Goal: Task Accomplishment & Management: Manage account settings

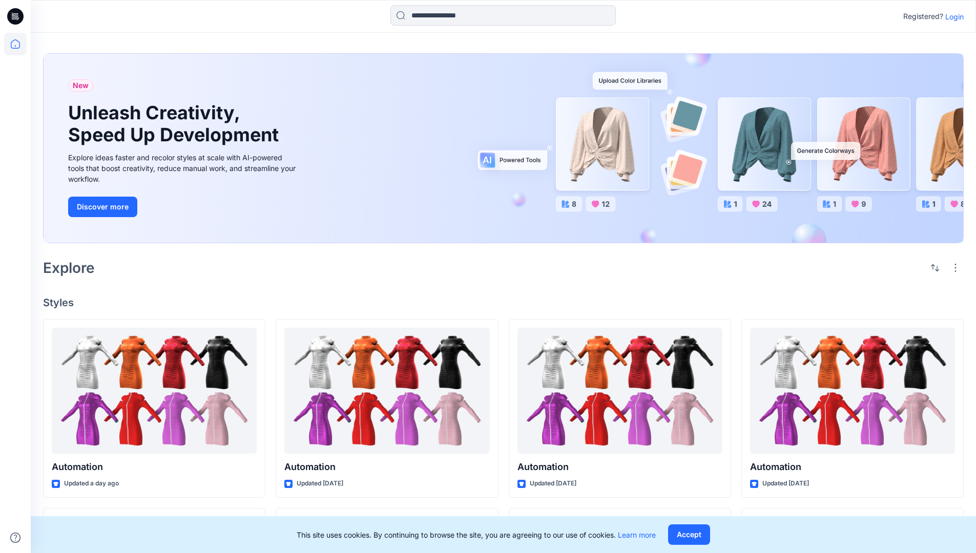
click at [952, 16] on p "Login" at bounding box center [954, 16] width 18 height 11
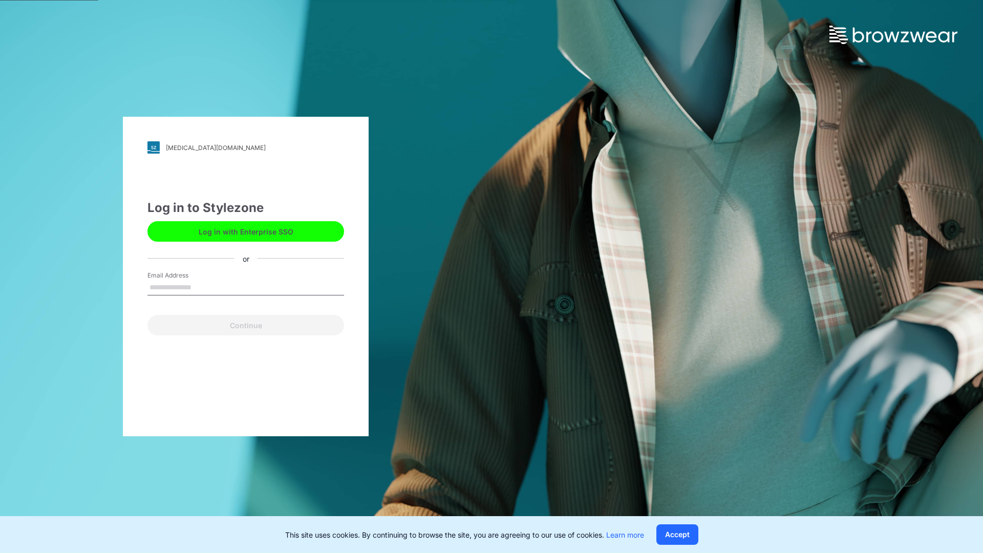
click at [202, 287] on input "Email Address" at bounding box center [246, 287] width 197 height 15
type input "**********"
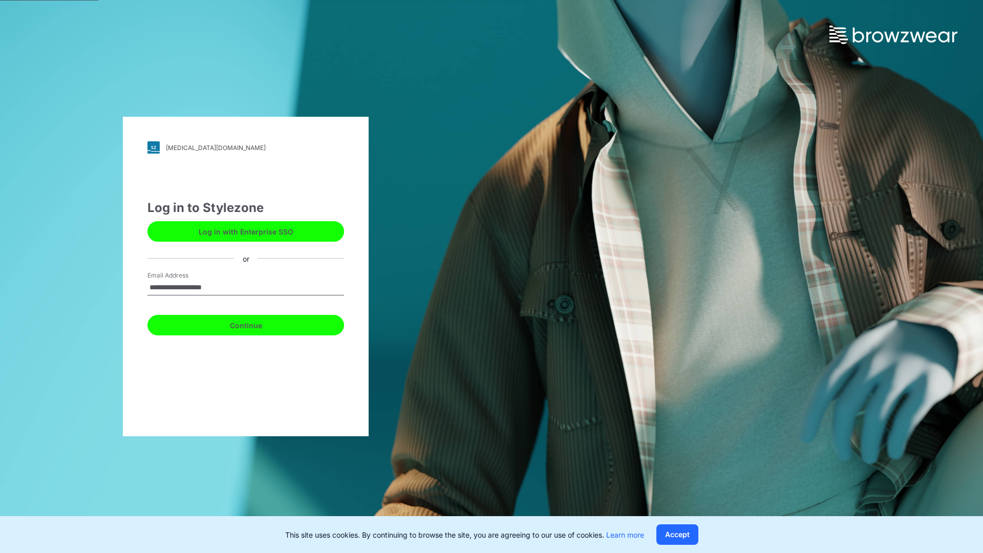
click at [257, 324] on button "Continue" at bounding box center [246, 325] width 197 height 20
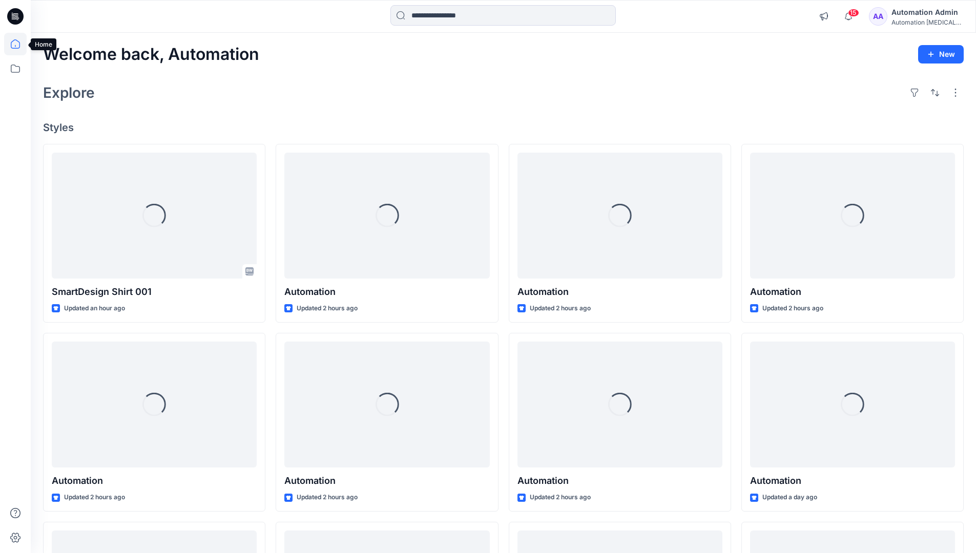
click at [19, 44] on icon at bounding box center [15, 43] width 9 height 9
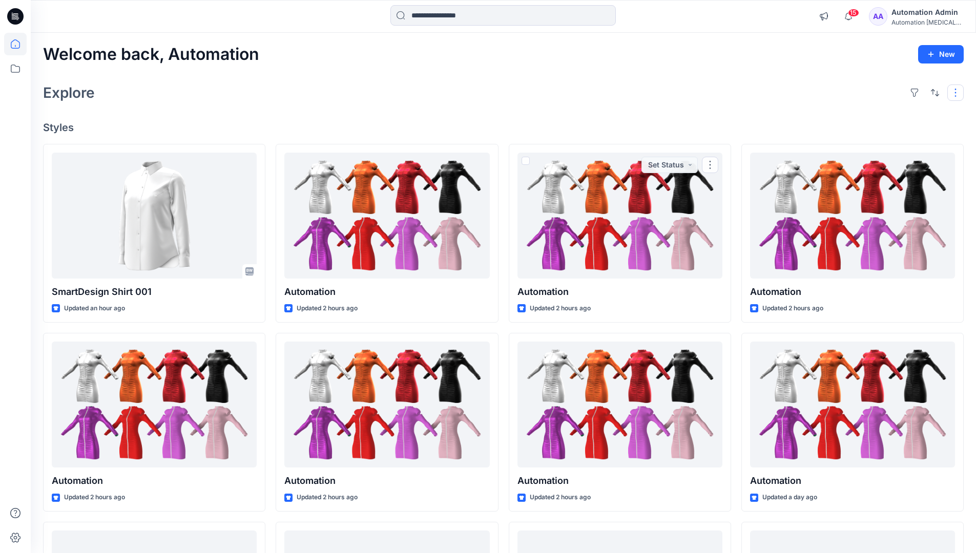
click at [957, 92] on button "button" at bounding box center [955, 93] width 16 height 16
click at [932, 91] on button "button" at bounding box center [935, 93] width 16 height 16
click at [889, 113] on p "Last update" at bounding box center [900, 118] width 65 height 11
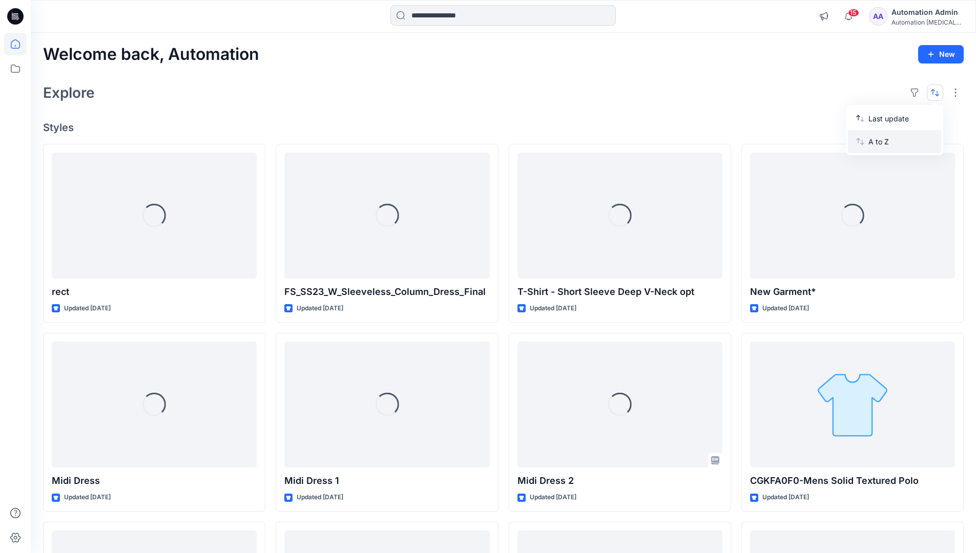
click at [880, 140] on p "A to Z" at bounding box center [900, 141] width 65 height 11
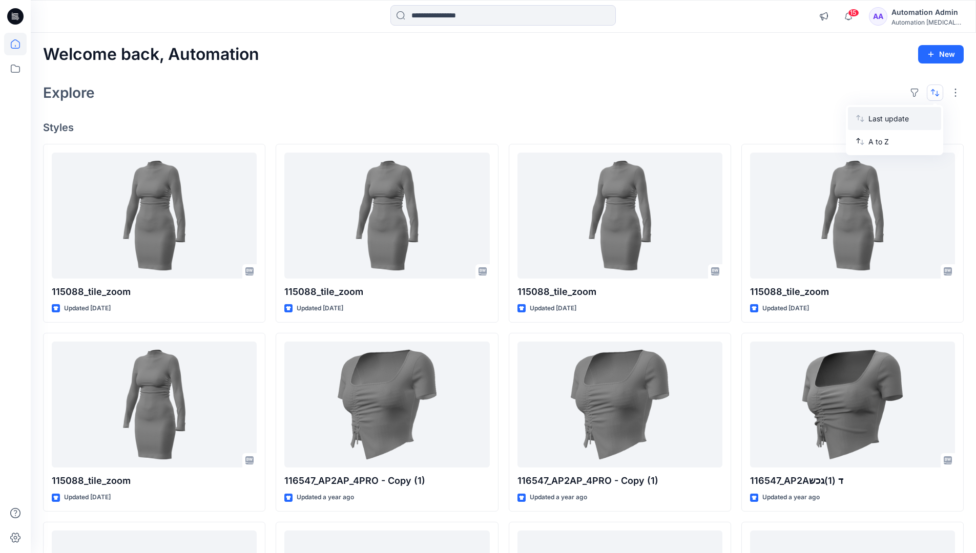
click at [880, 116] on p "Last update" at bounding box center [900, 118] width 65 height 11
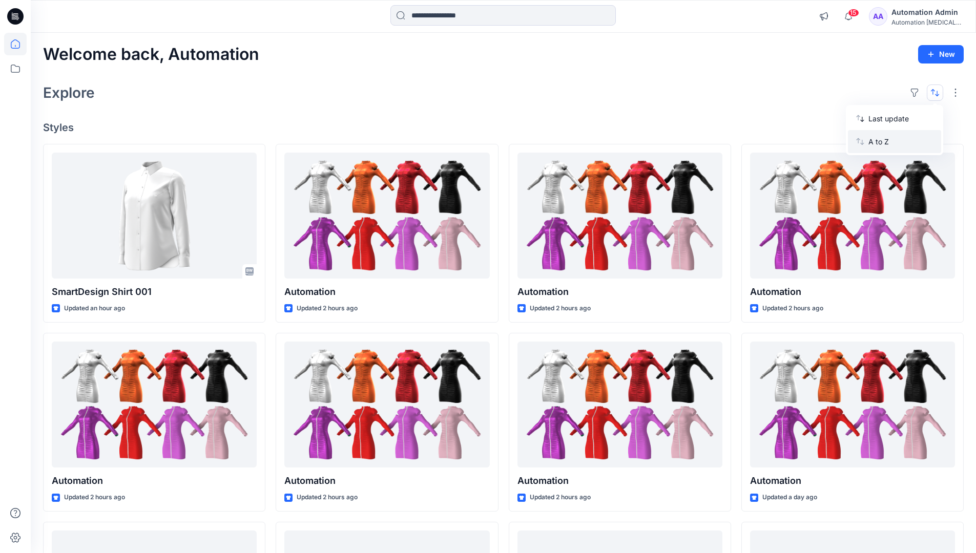
click at [879, 144] on p "A to Z" at bounding box center [900, 141] width 65 height 11
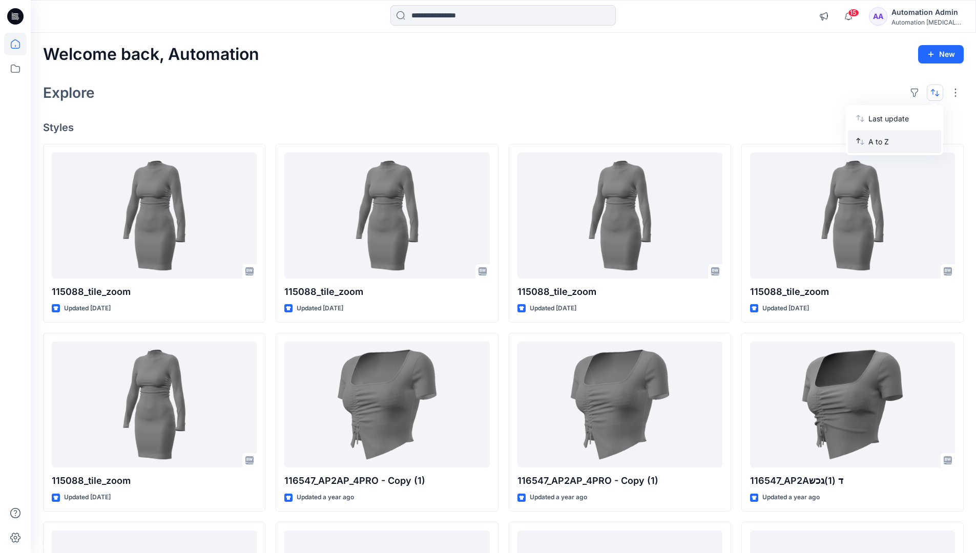
click at [879, 141] on p "A to Z" at bounding box center [900, 141] width 65 height 11
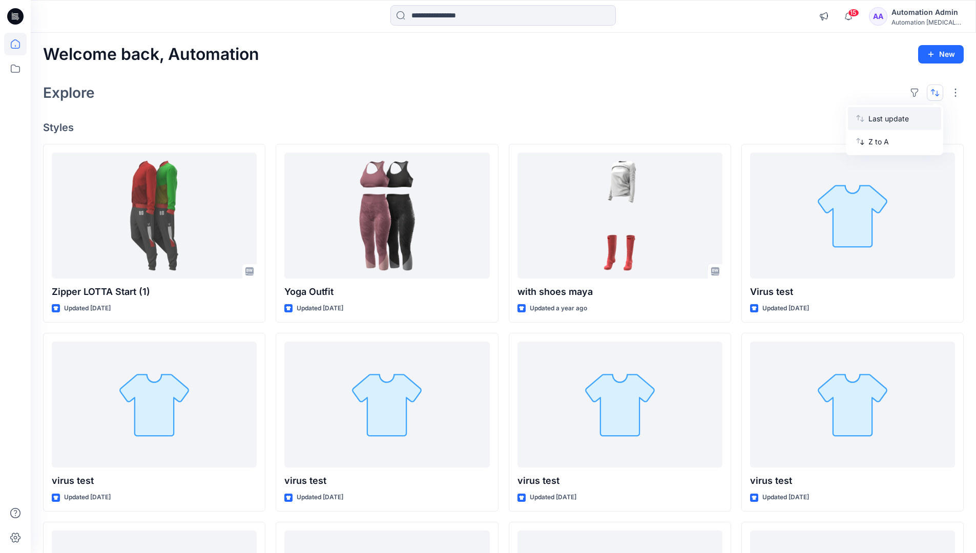
click at [879, 121] on p "Last update" at bounding box center [900, 118] width 65 height 11
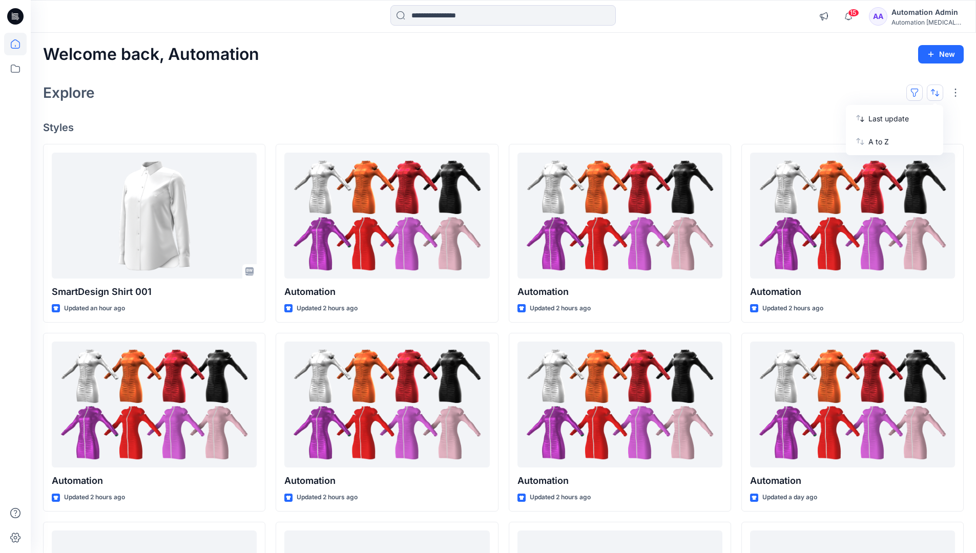
click at [918, 92] on button "button" at bounding box center [914, 93] width 16 height 16
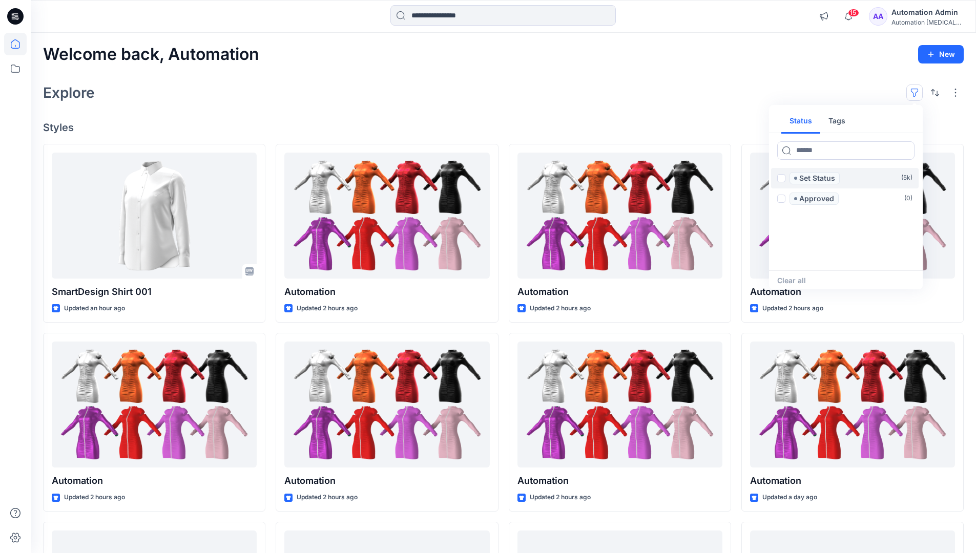
click at [781, 179] on span at bounding box center [781, 178] width 8 height 8
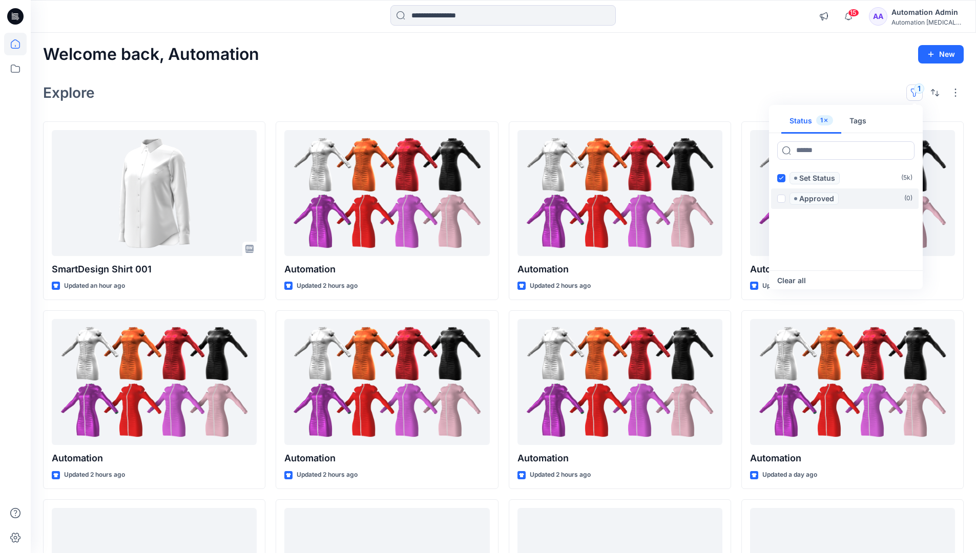
click at [783, 197] on span at bounding box center [781, 199] width 8 height 8
click at [781, 179] on icon at bounding box center [781, 178] width 5 height 4
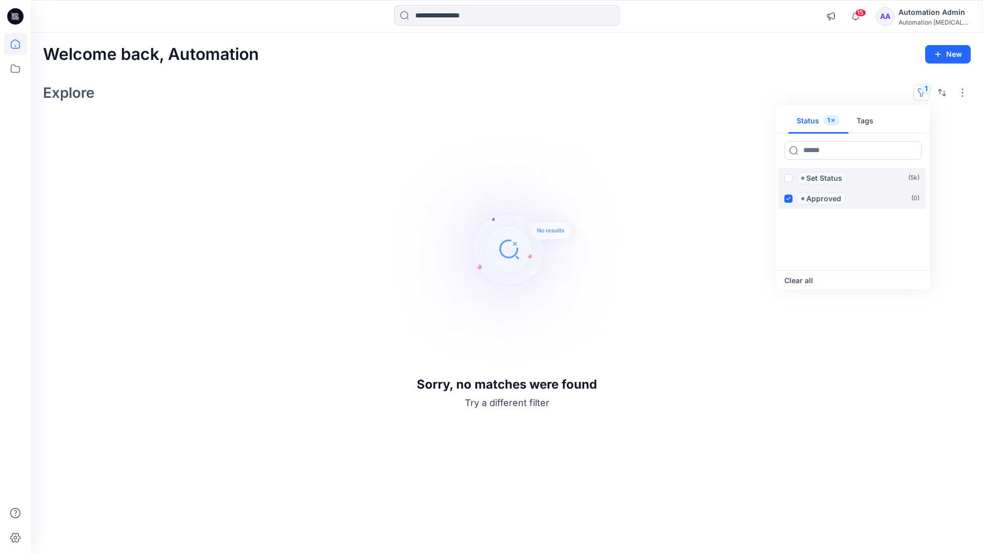
click at [789, 197] on icon at bounding box center [788, 199] width 5 height 4
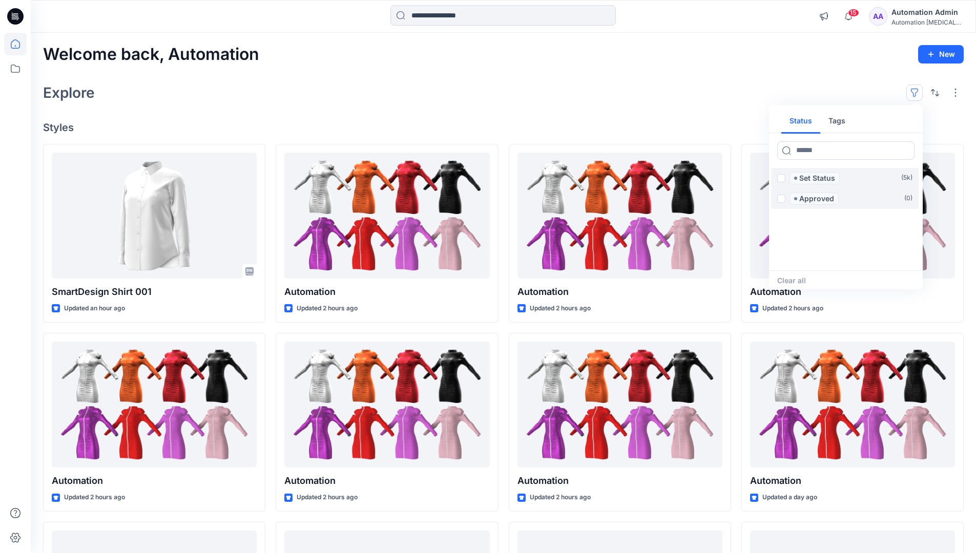
click at [835, 117] on button "Tags" at bounding box center [836, 121] width 33 height 25
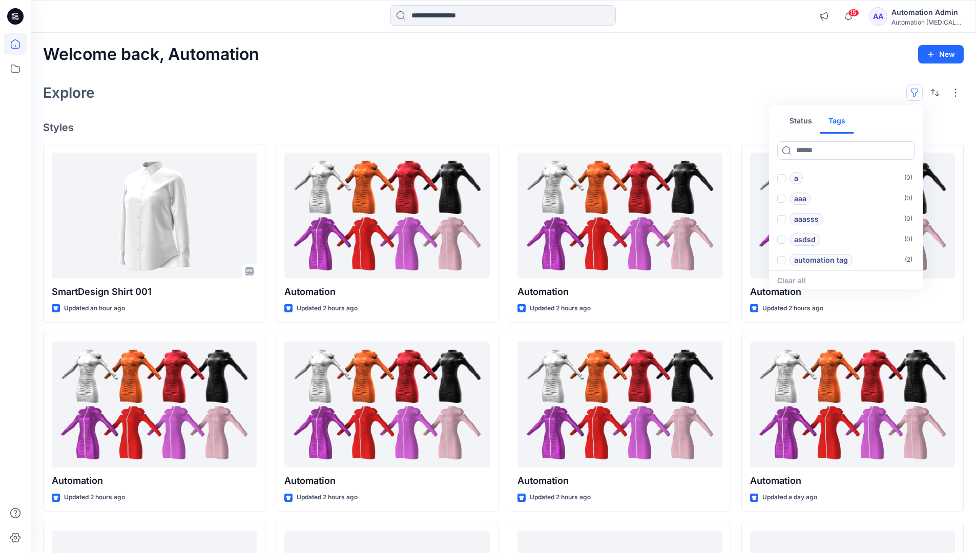
click at [807, 120] on button "Status" at bounding box center [800, 121] width 39 height 25
click at [815, 153] on input at bounding box center [845, 150] width 137 height 18
type input "******"
click at [819, 179] on p "Set Status" at bounding box center [817, 178] width 36 height 12
click at [904, 151] on icon at bounding box center [905, 150] width 4 height 4
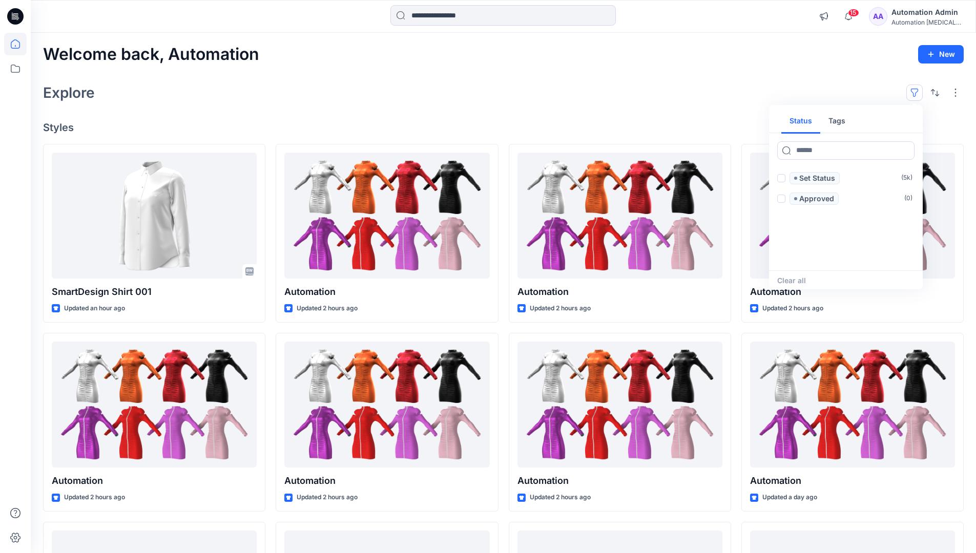
click at [840, 124] on button "Tags" at bounding box center [836, 121] width 33 height 25
click at [808, 150] on input at bounding box center [845, 150] width 137 height 18
type input "**********"
click at [845, 257] on p "automation tag" at bounding box center [821, 260] width 54 height 12
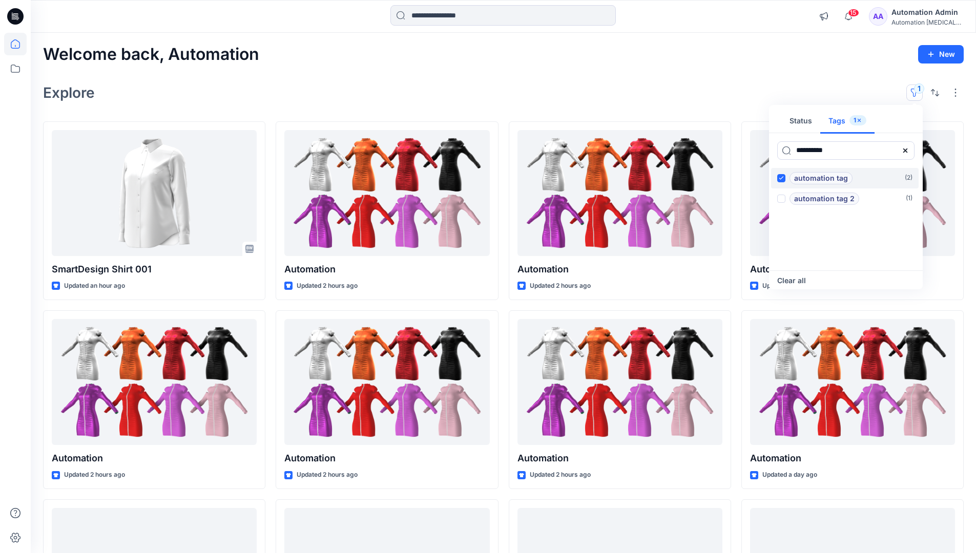
click at [845, 175] on p "automation tag" at bounding box center [821, 178] width 54 height 12
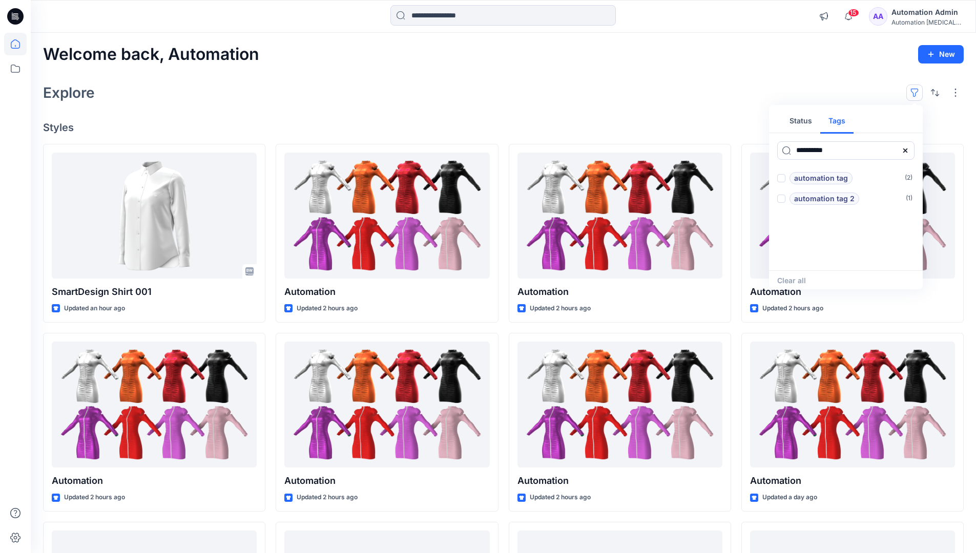
click at [906, 152] on icon at bounding box center [905, 150] width 4 height 4
click at [807, 124] on button "Status" at bounding box center [800, 121] width 39 height 25
click at [816, 179] on p "Set Status" at bounding box center [817, 178] width 36 height 12
click at [783, 179] on span at bounding box center [781, 178] width 8 height 8
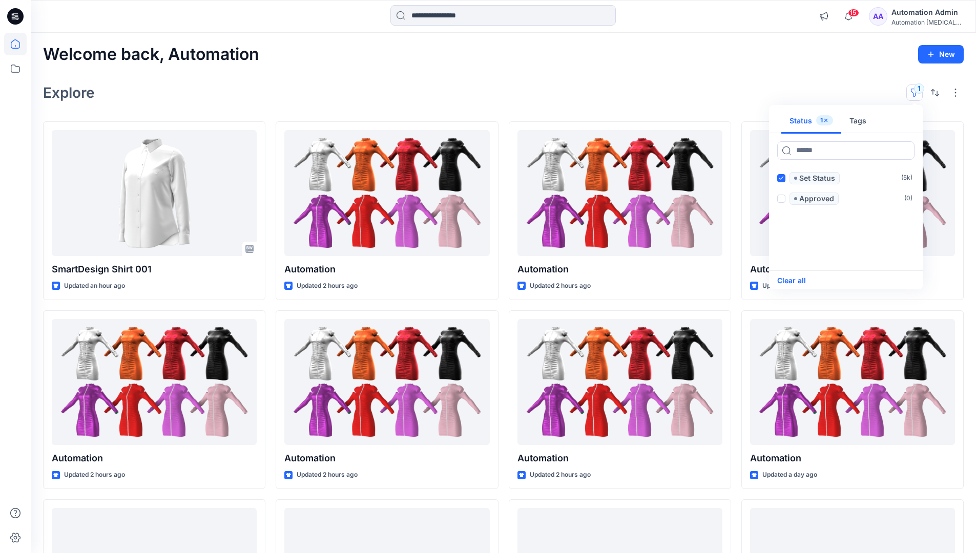
click at [799, 280] on button "Clear all" at bounding box center [791, 281] width 29 height 12
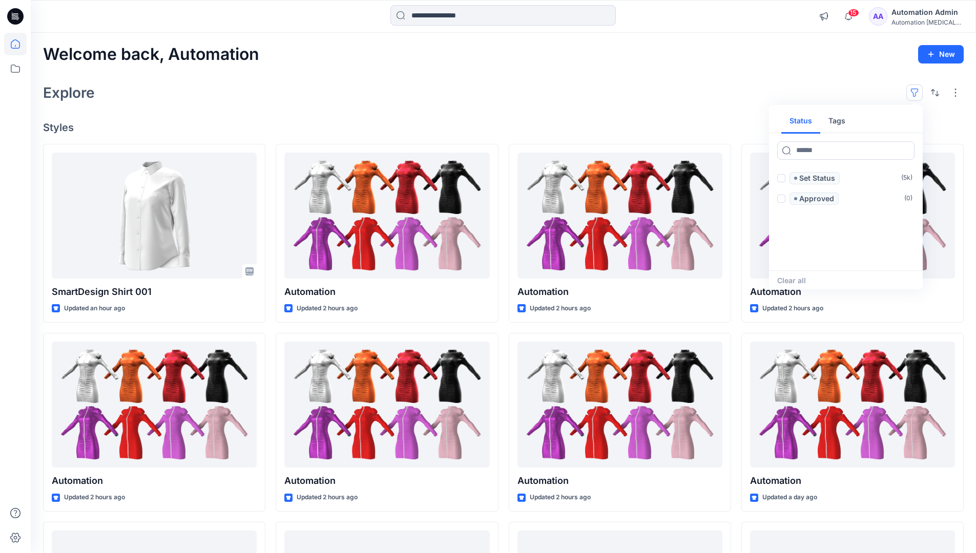
click at [917, 89] on button "button" at bounding box center [914, 93] width 16 height 16
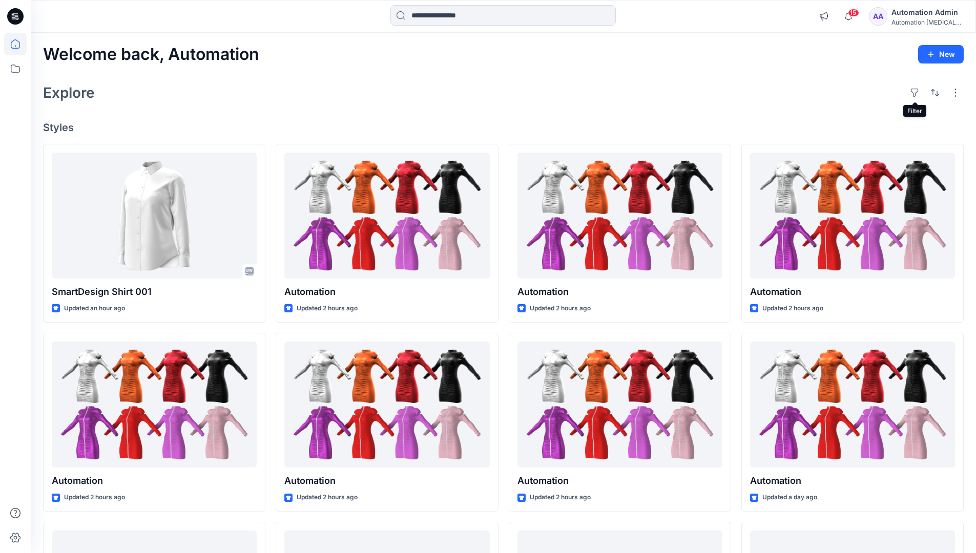
click at [923, 12] on div "Automation Admin" at bounding box center [927, 12] width 72 height 12
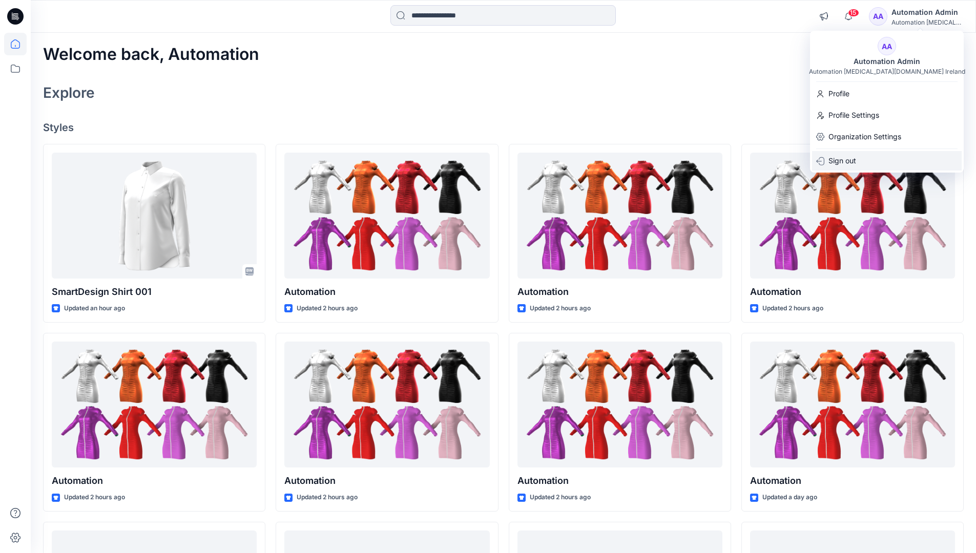
click at [855, 162] on p "Sign out" at bounding box center [842, 160] width 28 height 19
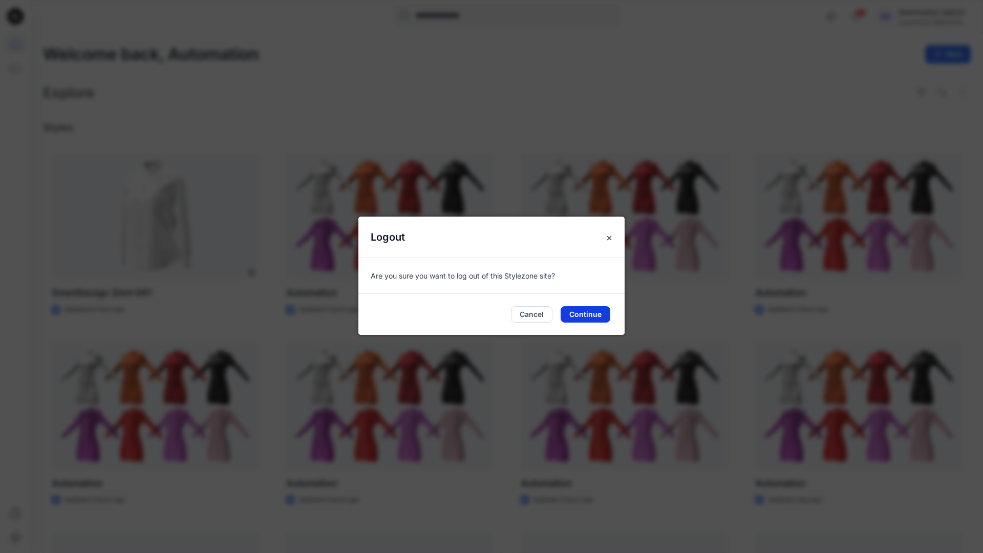
click at [598, 310] on button "Continue" at bounding box center [586, 314] width 50 height 16
